Goal: Complete application form

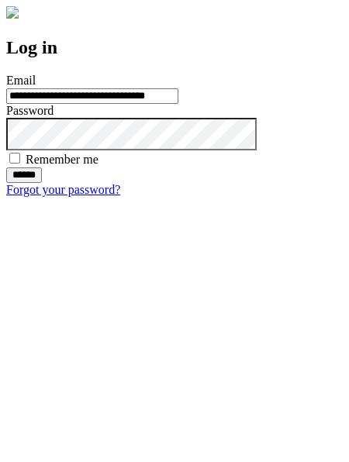
type input "**********"
click at [42, 183] on input "******" at bounding box center [24, 174] width 36 height 15
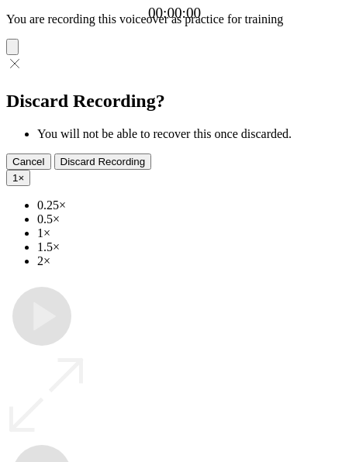
type input "**********"
